Goal: Task Accomplishment & Management: Manage account settings

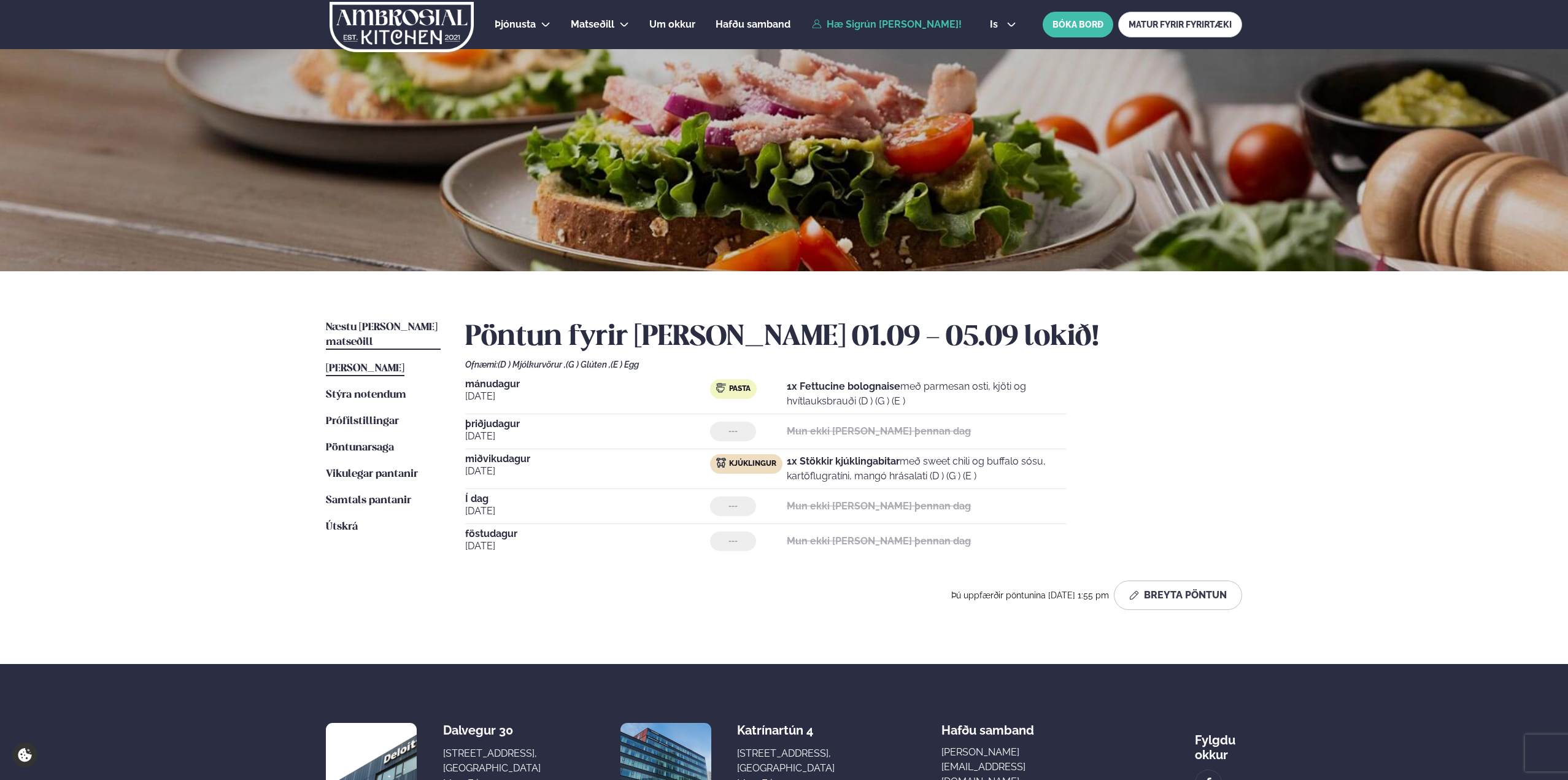
click at [366, 325] on span "Næstu [PERSON_NAME] matseðill" at bounding box center [381, 335] width 111 height 25
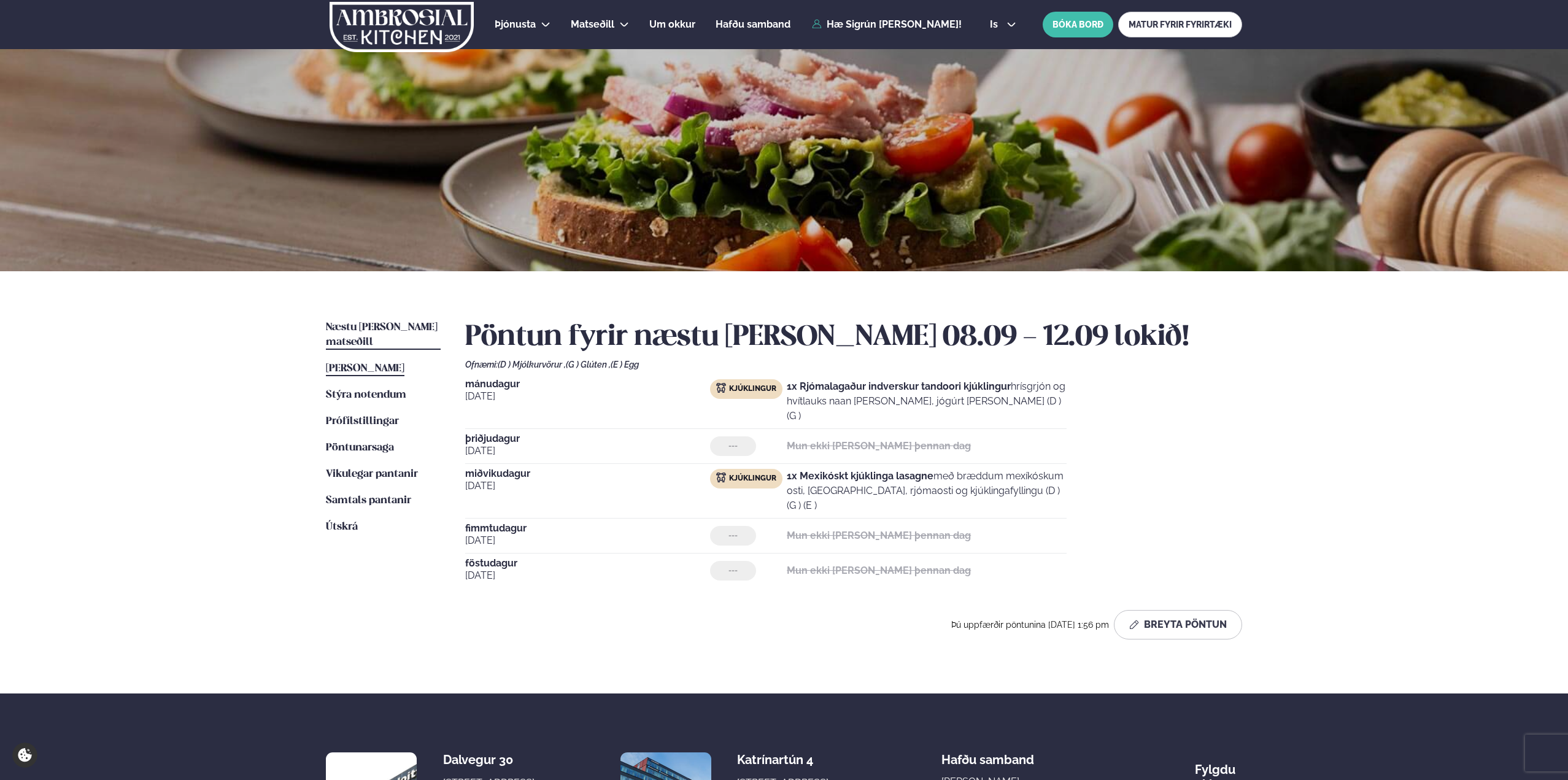
click at [380, 363] on span "[PERSON_NAME]" at bounding box center [365, 368] width 78 height 10
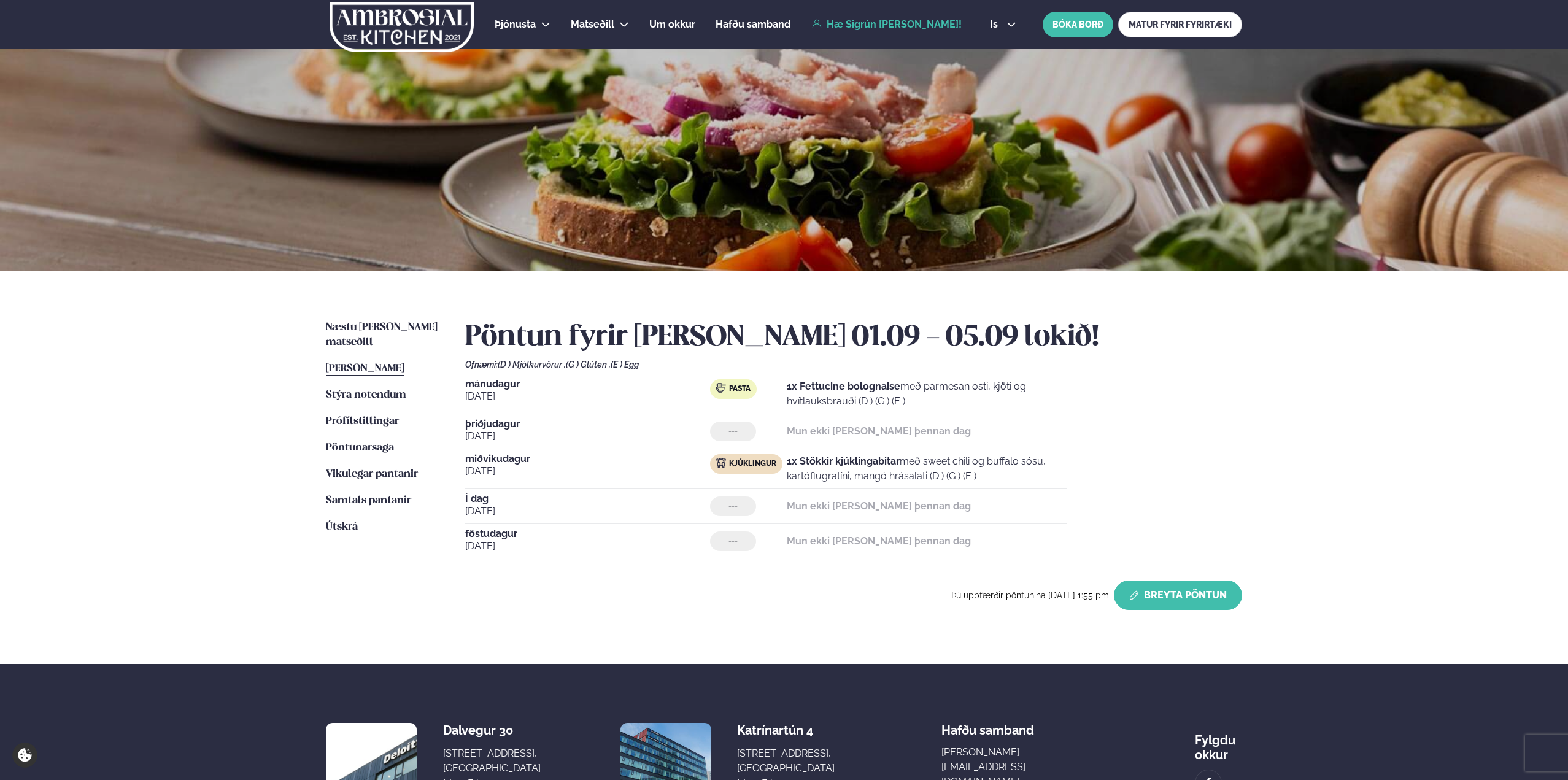
click at [1208, 599] on button "Breyta Pöntun" at bounding box center [1177, 596] width 128 height 30
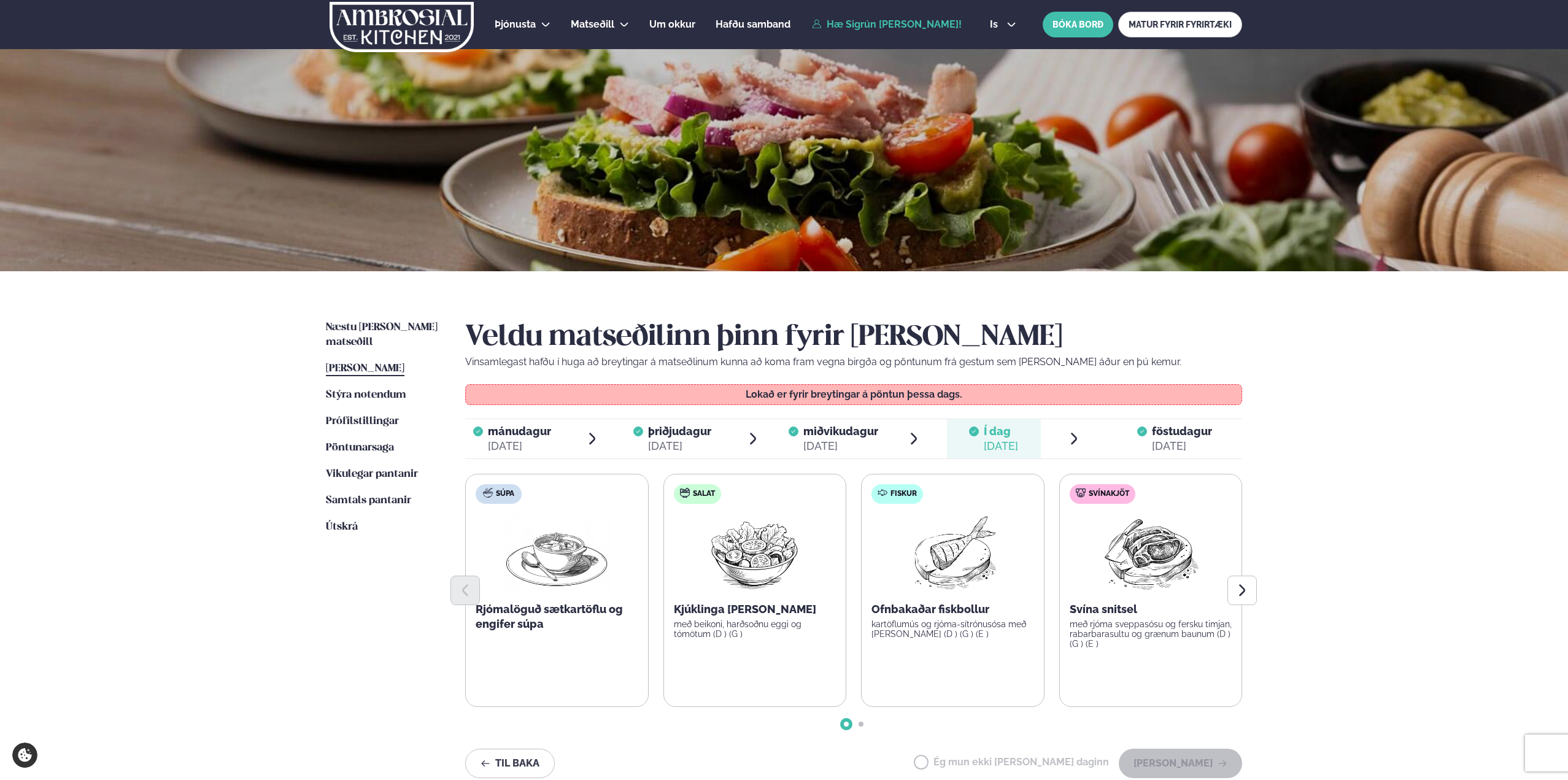
click at [1173, 441] on div "[DATE]" at bounding box center [1181, 446] width 60 height 15
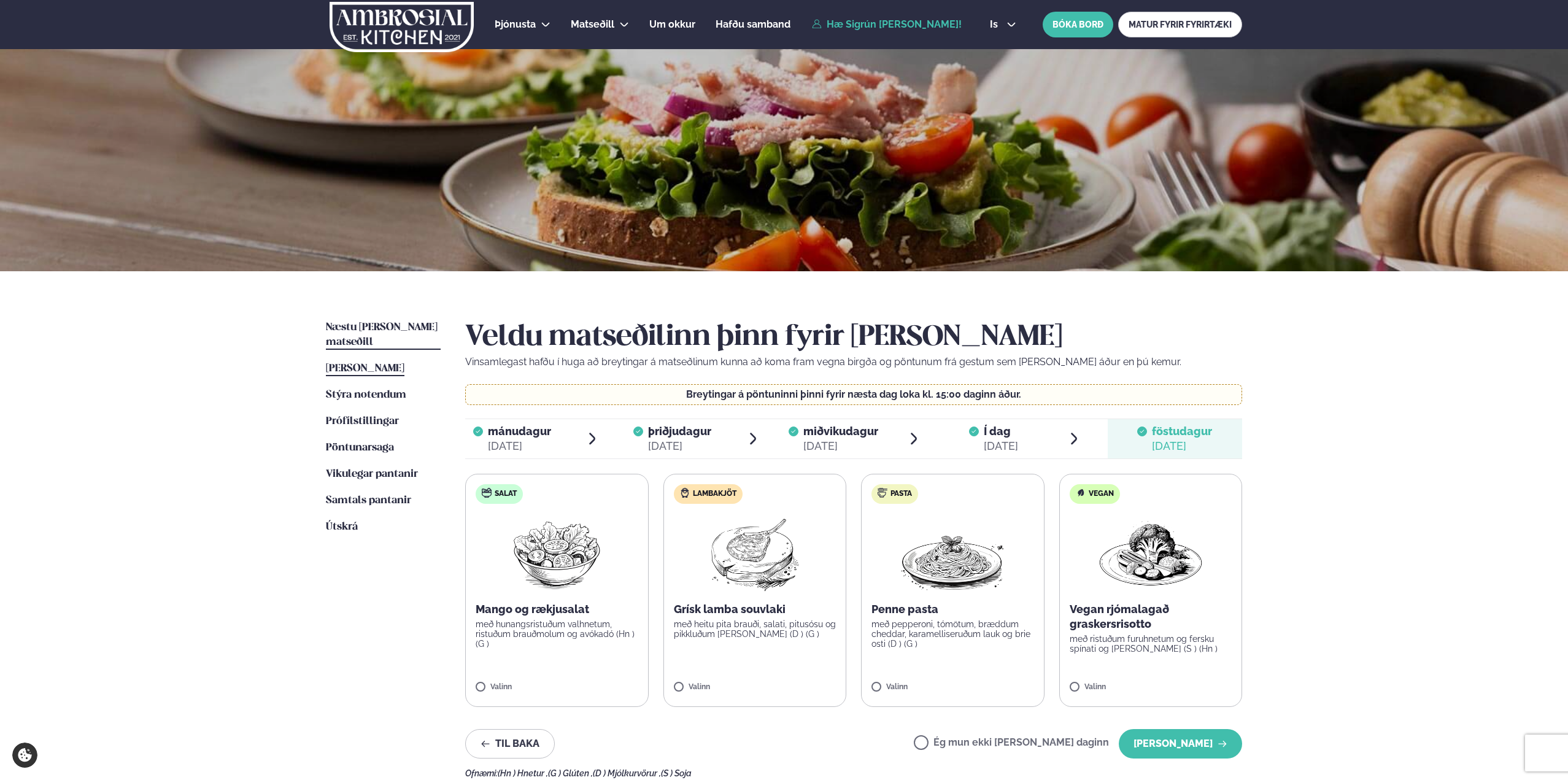
click at [387, 323] on span "Næstu [PERSON_NAME] matseðill" at bounding box center [381, 335] width 111 height 25
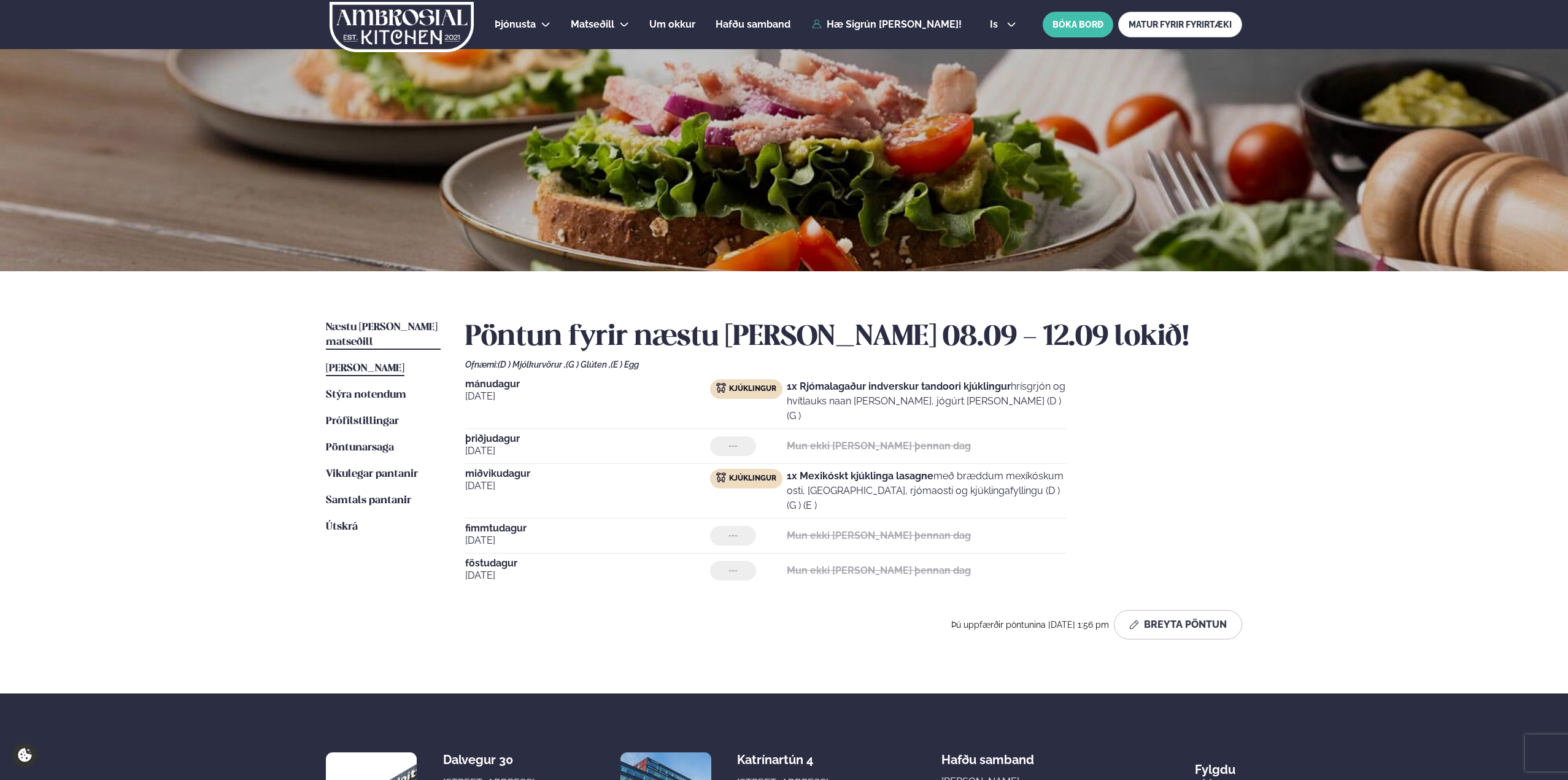
click at [383, 363] on span "[PERSON_NAME]" at bounding box center [365, 368] width 78 height 10
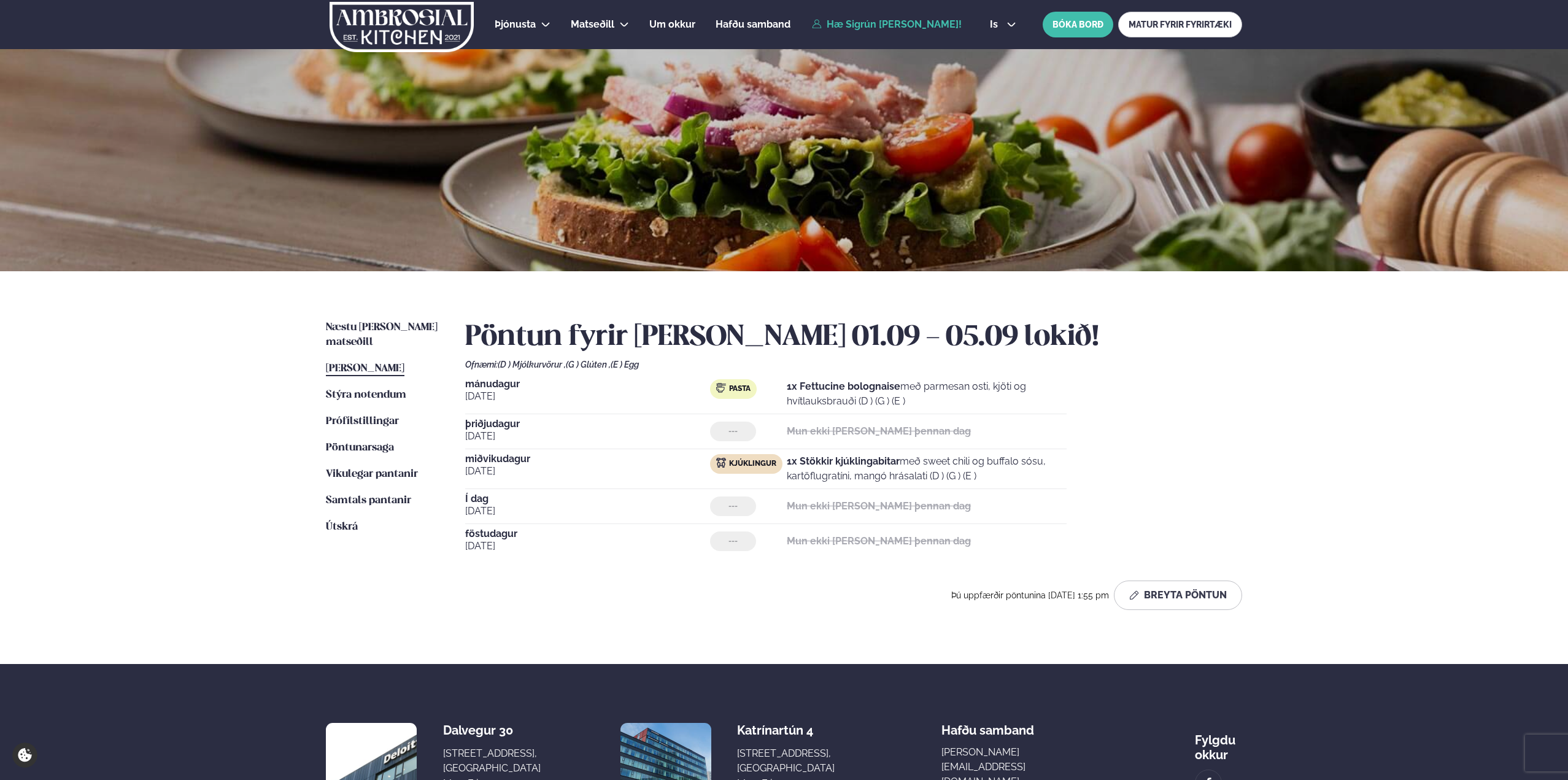
click at [384, 325] on span "Næstu [PERSON_NAME] matseðill" at bounding box center [381, 335] width 111 height 25
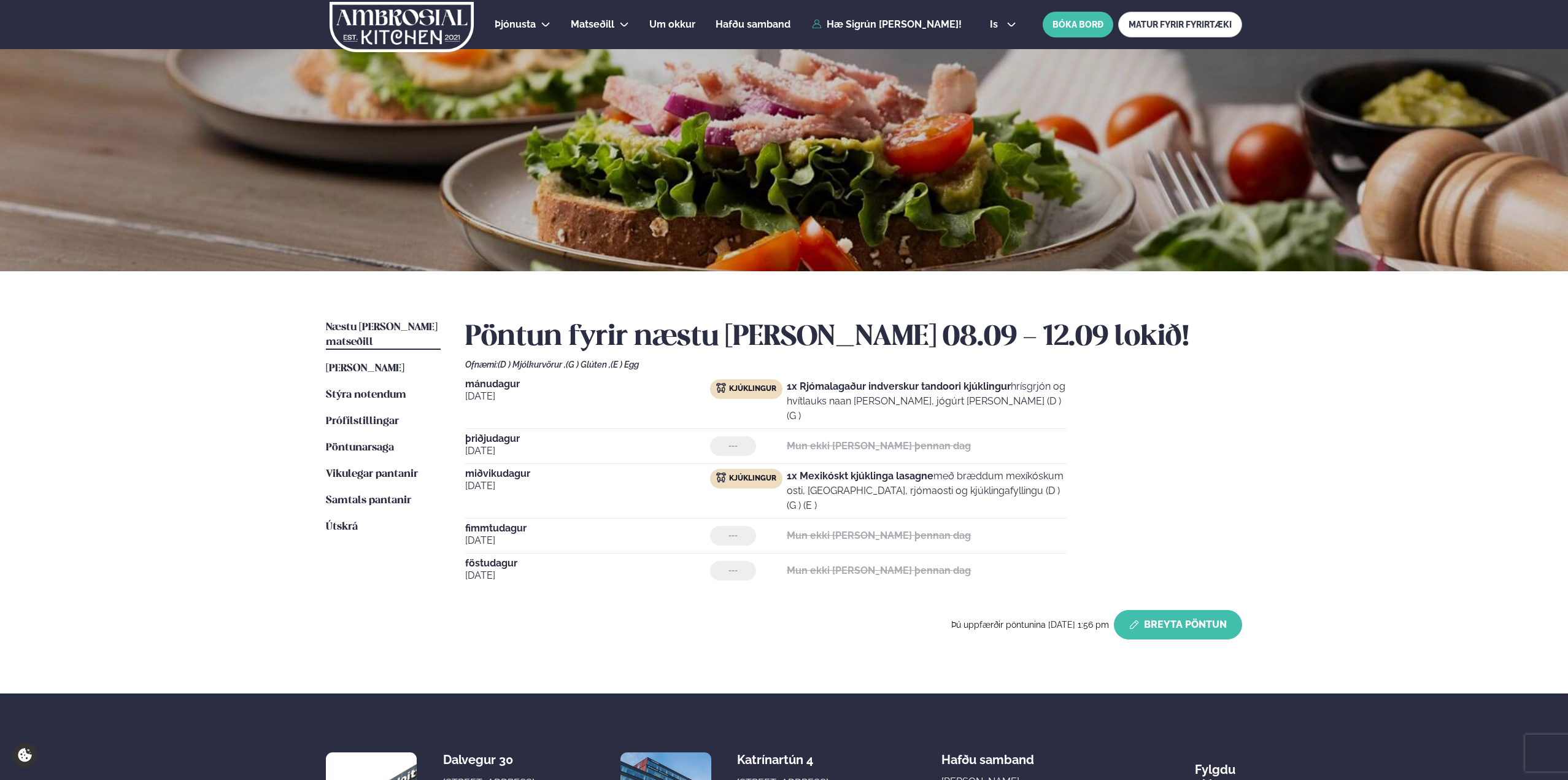
click at [1139, 610] on button "Breyta Pöntun" at bounding box center [1177, 625] width 128 height 30
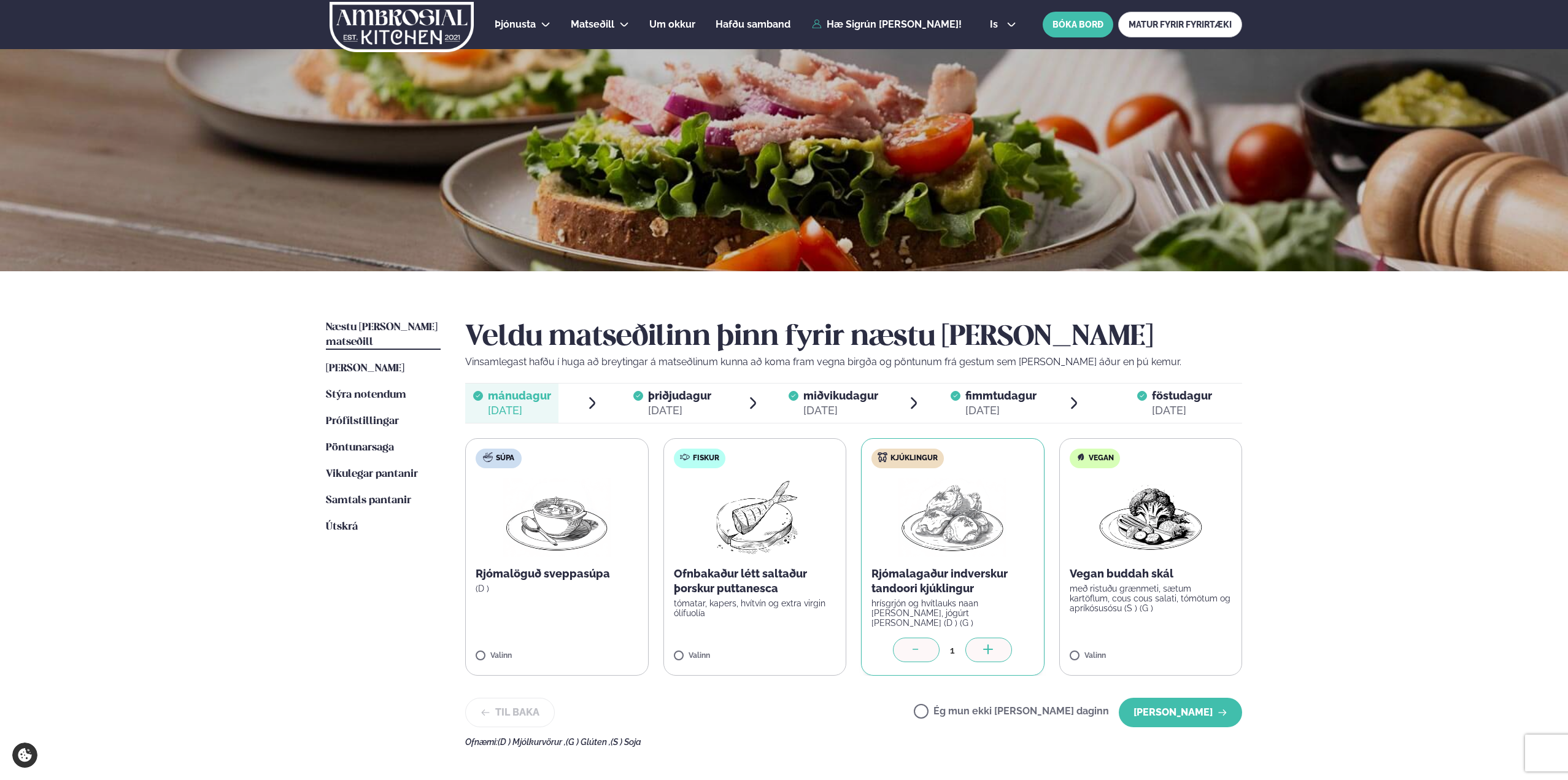
click at [669, 400] on span "þriðjudagur" at bounding box center [679, 395] width 64 height 13
